Goal: Information Seeking & Learning: Learn about a topic

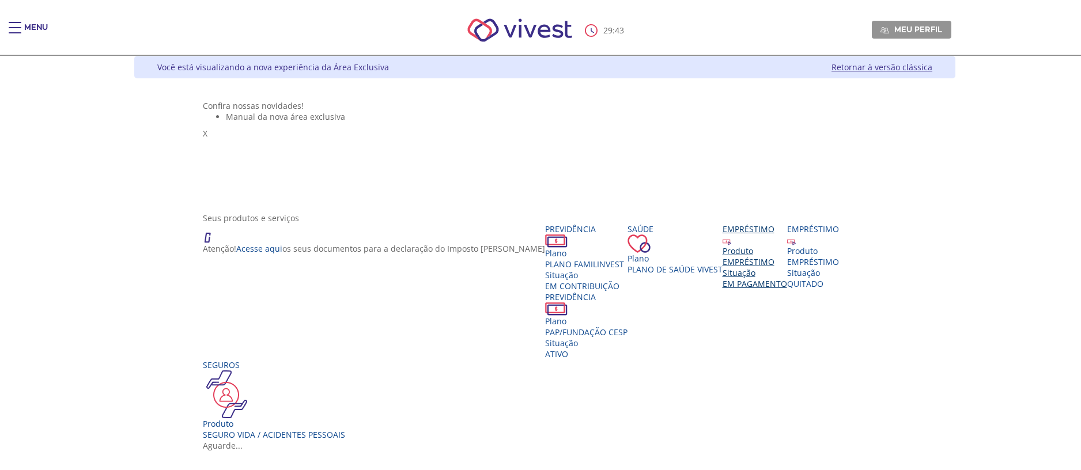
click at [787, 267] on div "EMPRÉSTIMO" at bounding box center [755, 261] width 65 height 11
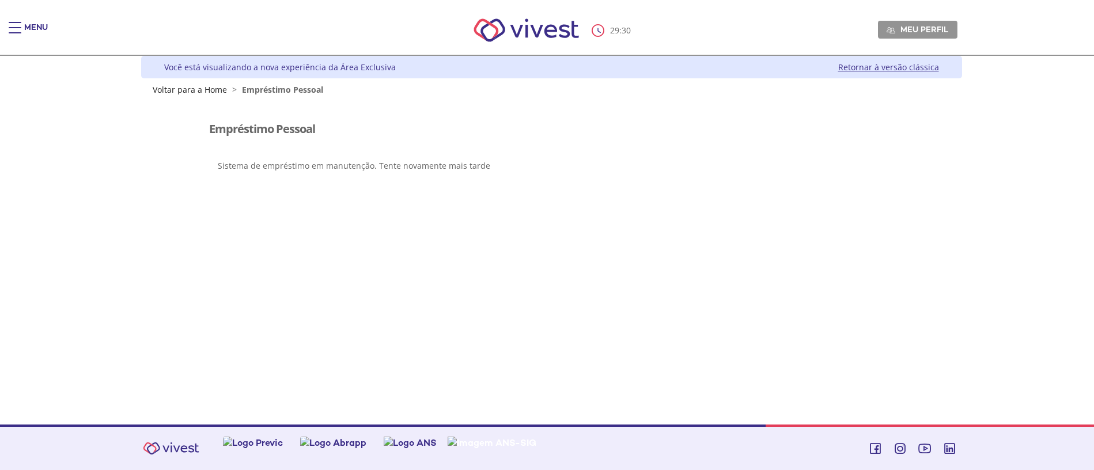
click at [849, 69] on link "Retornar à versão clássica" at bounding box center [888, 67] width 101 height 11
